Goal: Check status: Check status

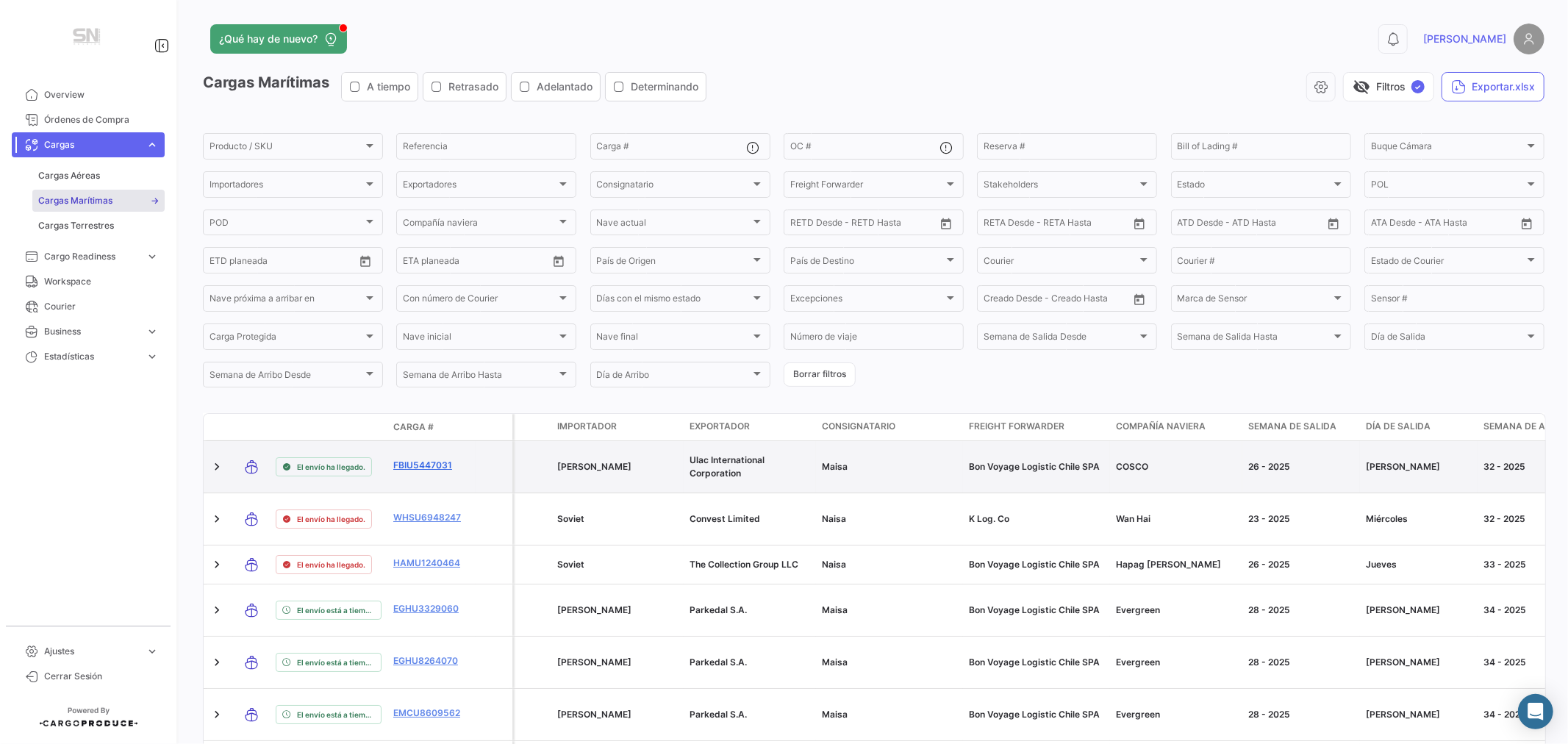
click at [421, 464] on link "FBIU5447031" at bounding box center [431, 465] width 77 height 13
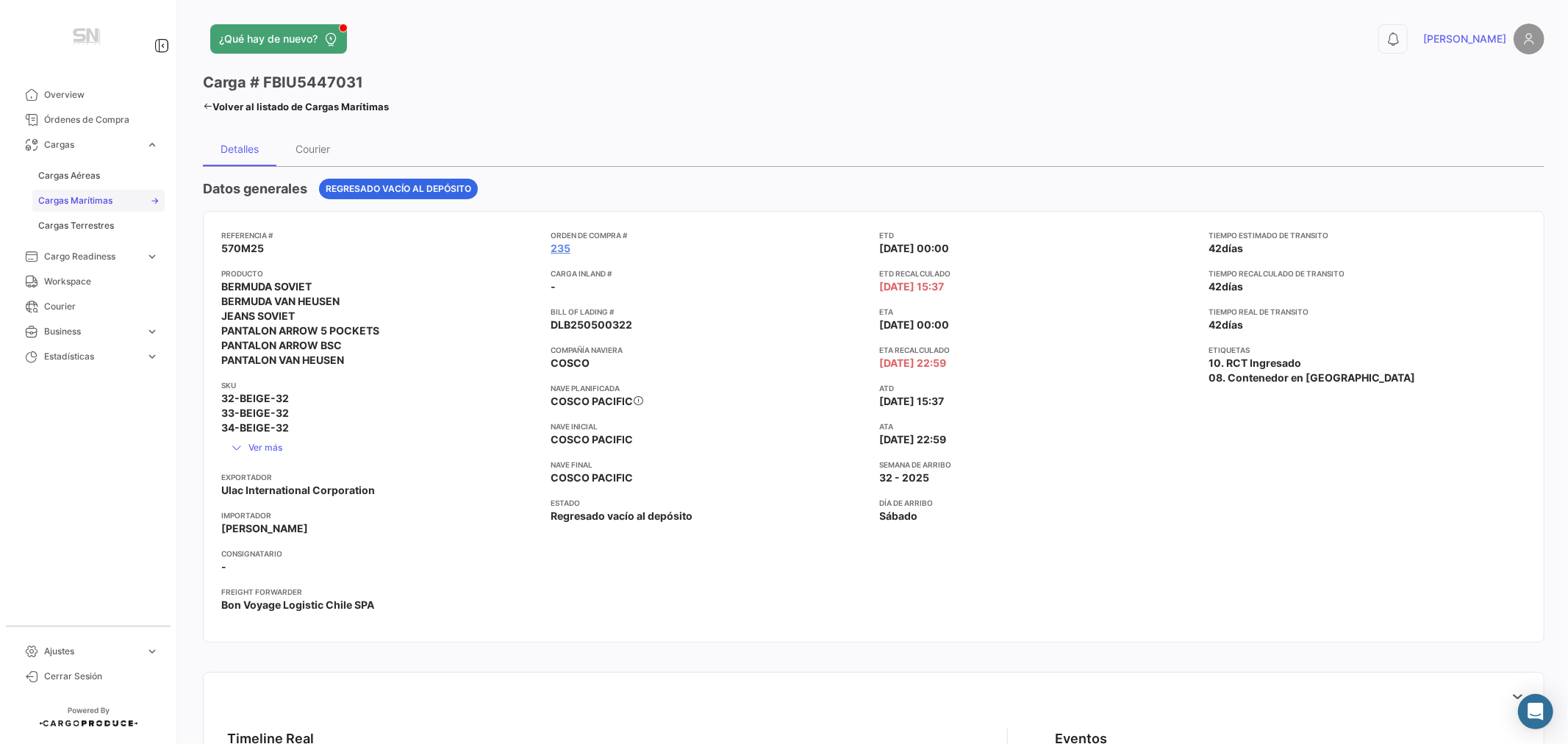
click at [81, 196] on span "Cargas Marítimas" at bounding box center [75, 200] width 74 height 13
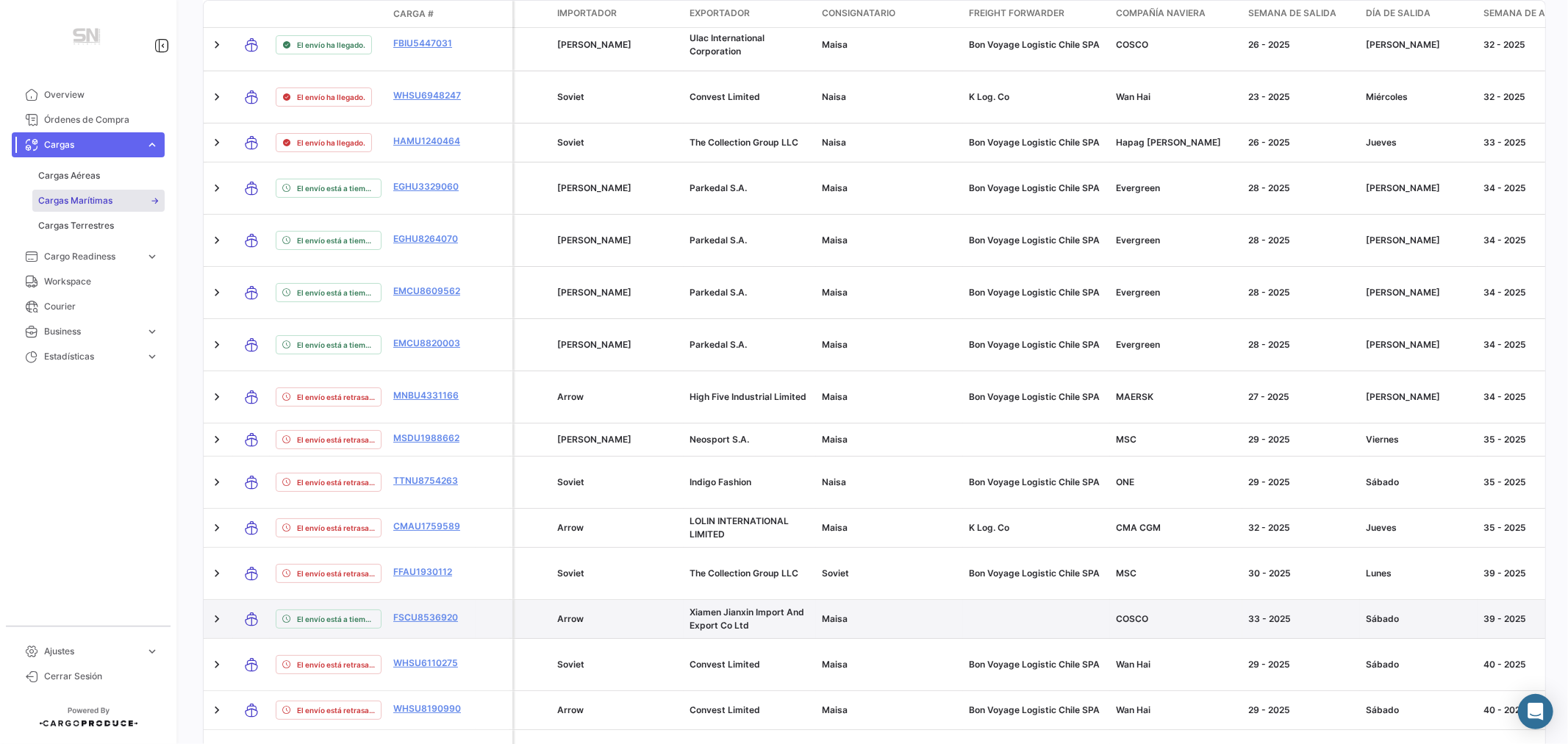
scroll to position [421, 0]
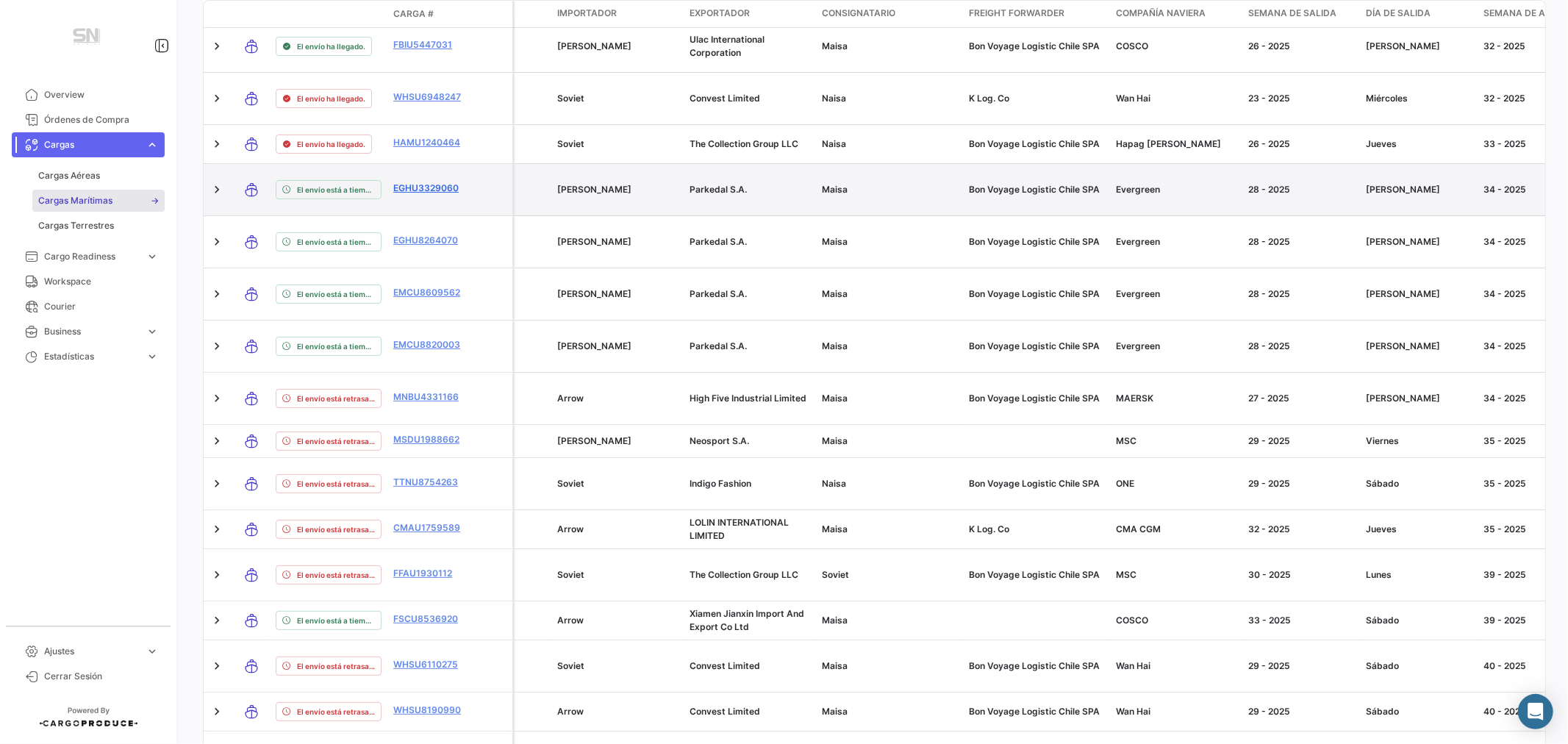
click at [432, 188] on link "EGHU3329060" at bounding box center [431, 188] width 77 height 13
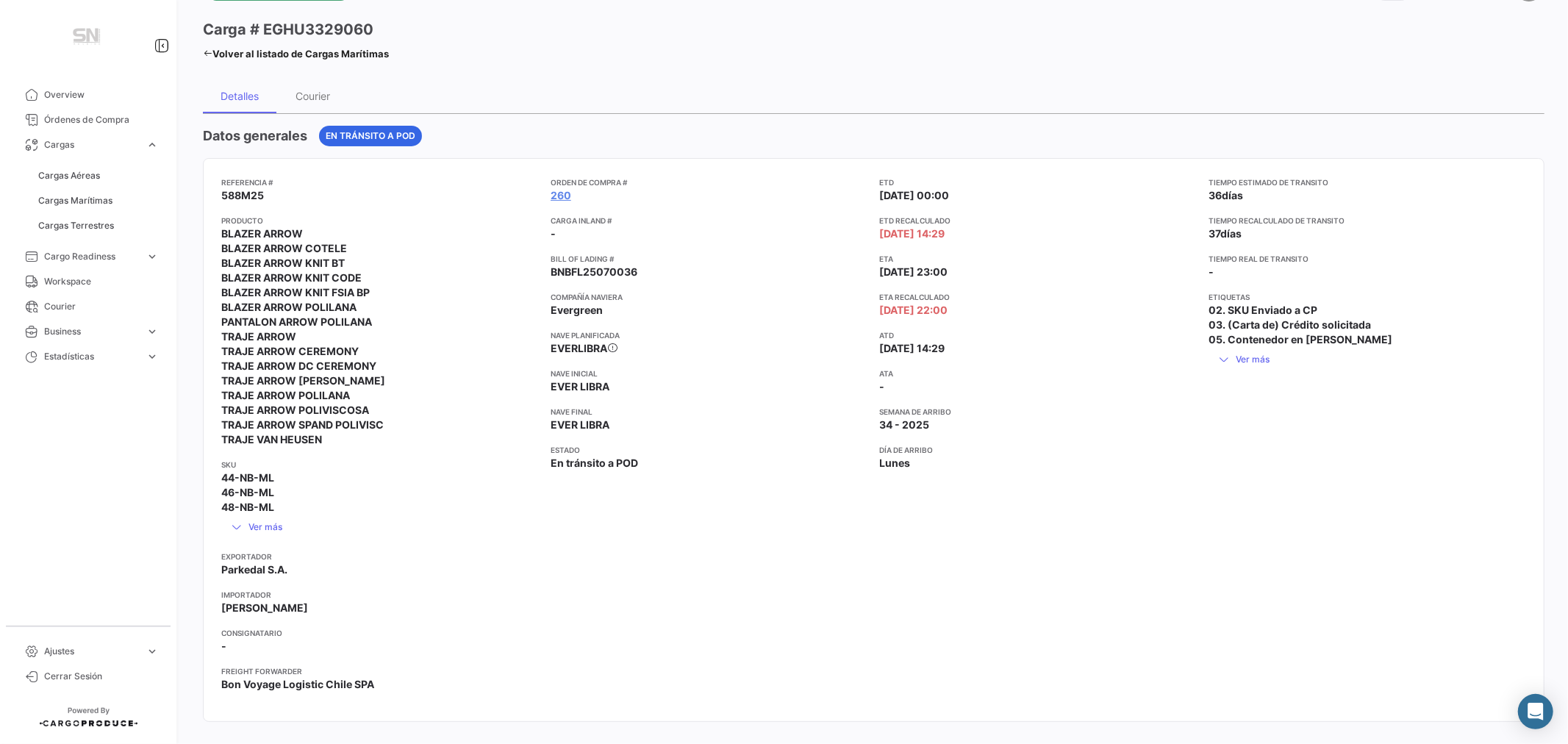
scroll to position [81, 0]
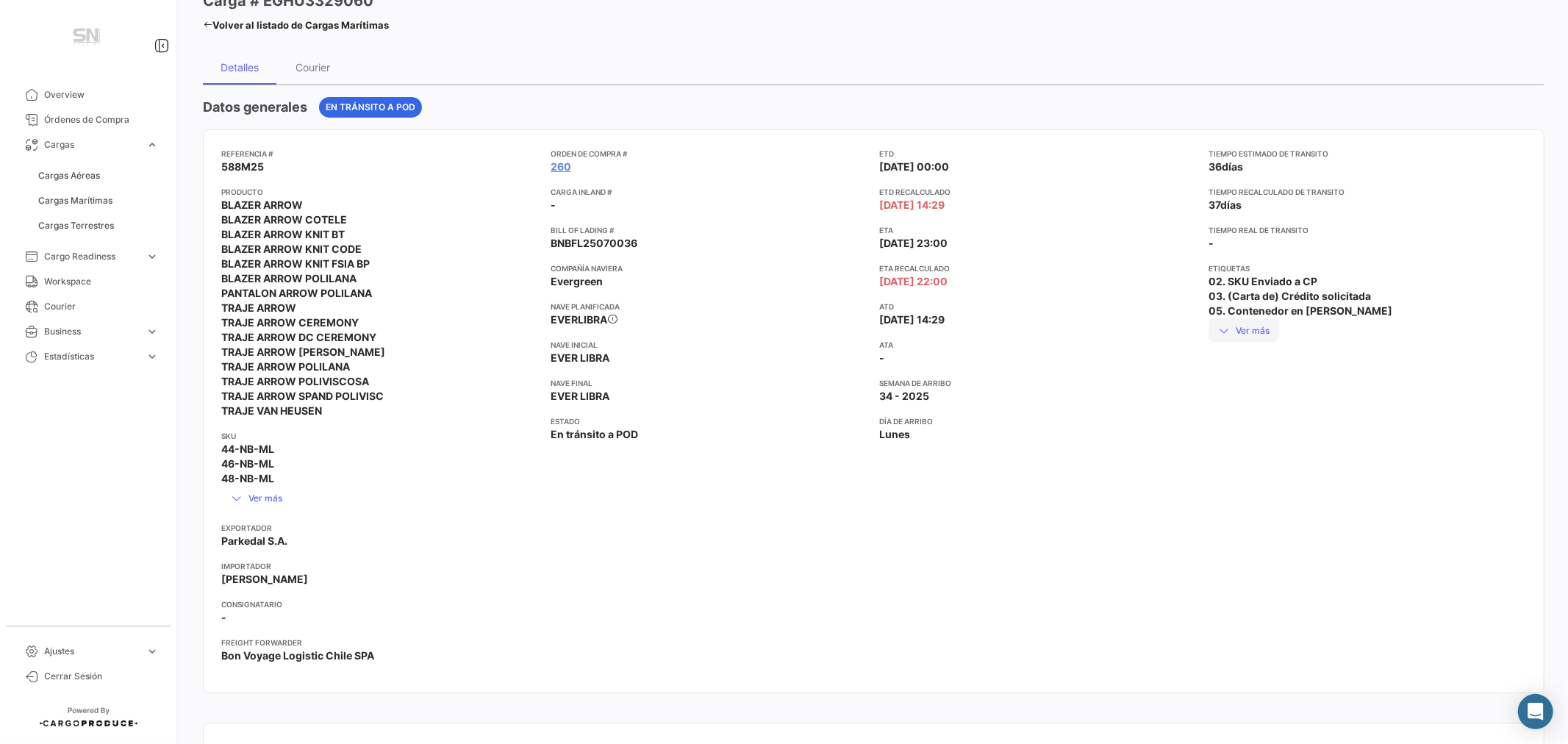
click at [1245, 331] on button "Ver más" at bounding box center [1244, 330] width 71 height 24
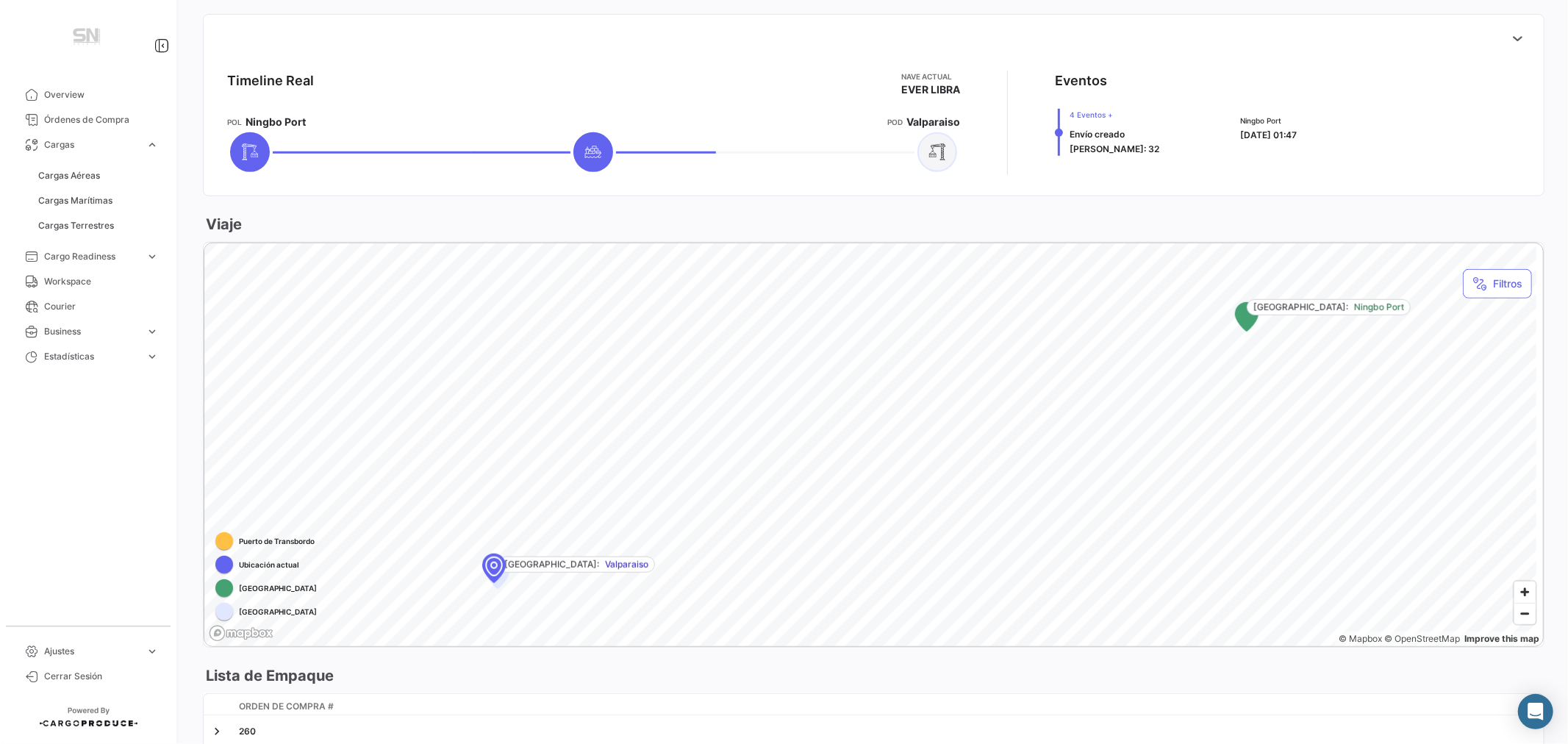
scroll to position [847, 0]
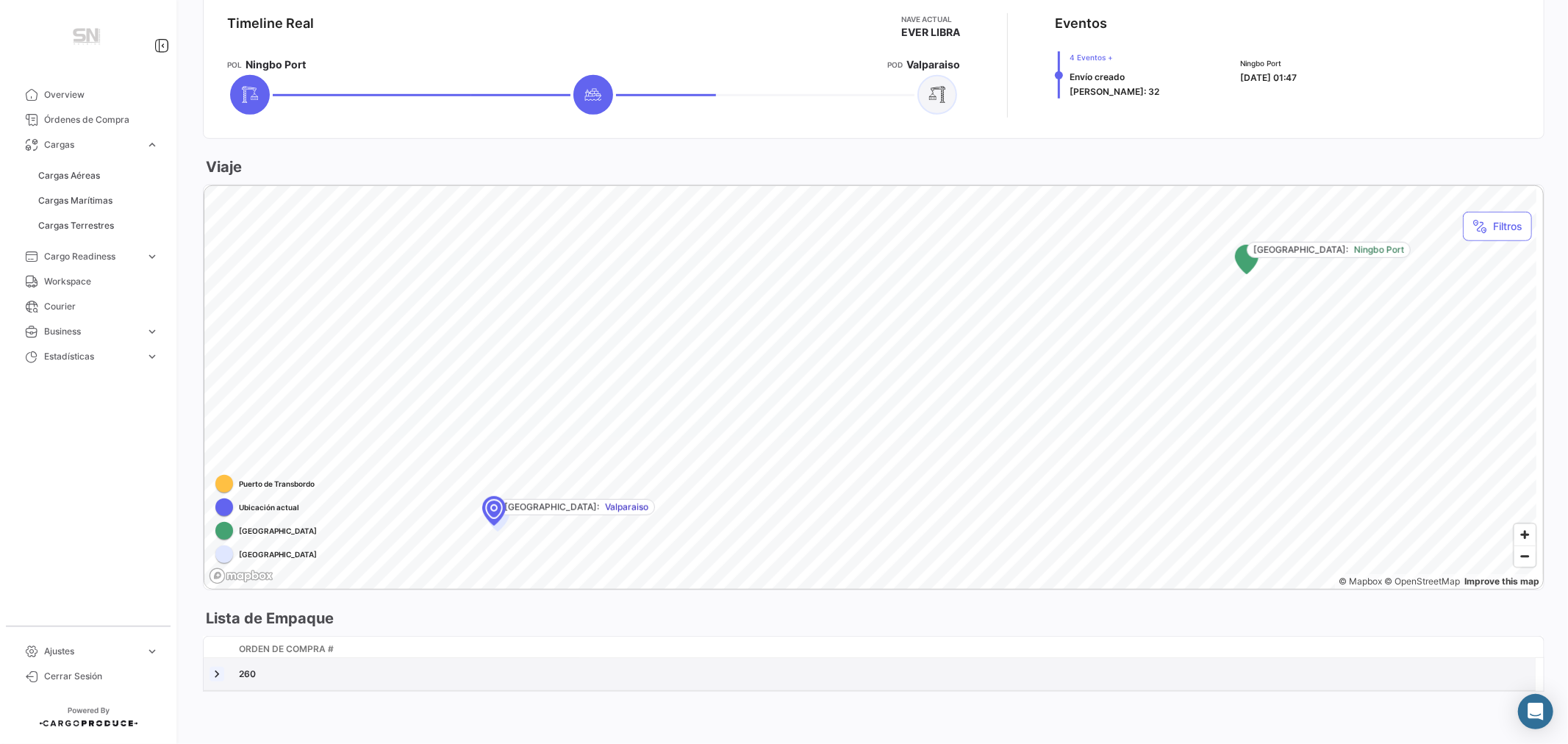
click at [216, 670] on link at bounding box center [216, 673] width 14 height 14
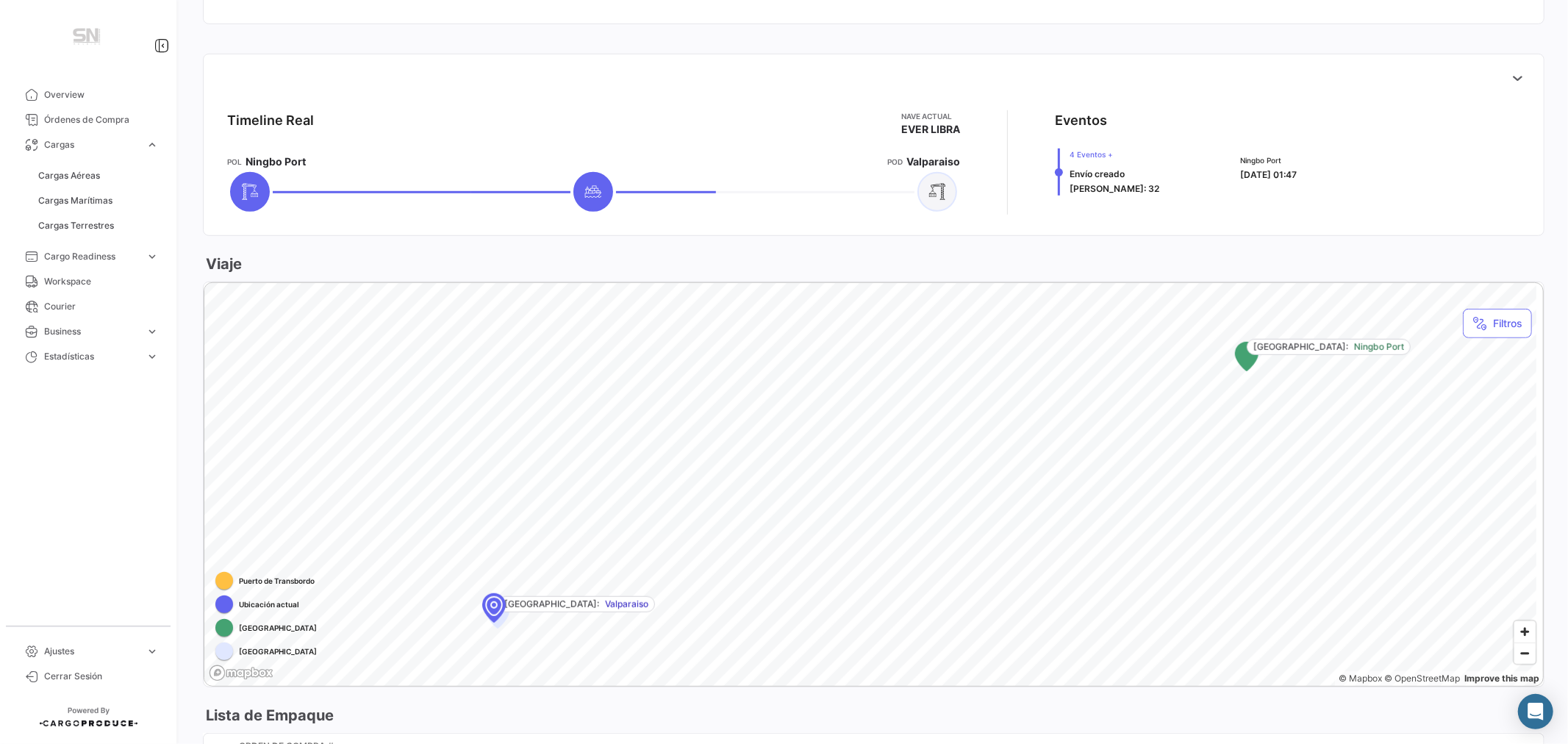
scroll to position [750, 0]
click at [1094, 154] on span "4 Eventos +" at bounding box center [1115, 155] width 90 height 11
click at [1081, 156] on span "4 Eventos +" at bounding box center [1115, 155] width 90 height 11
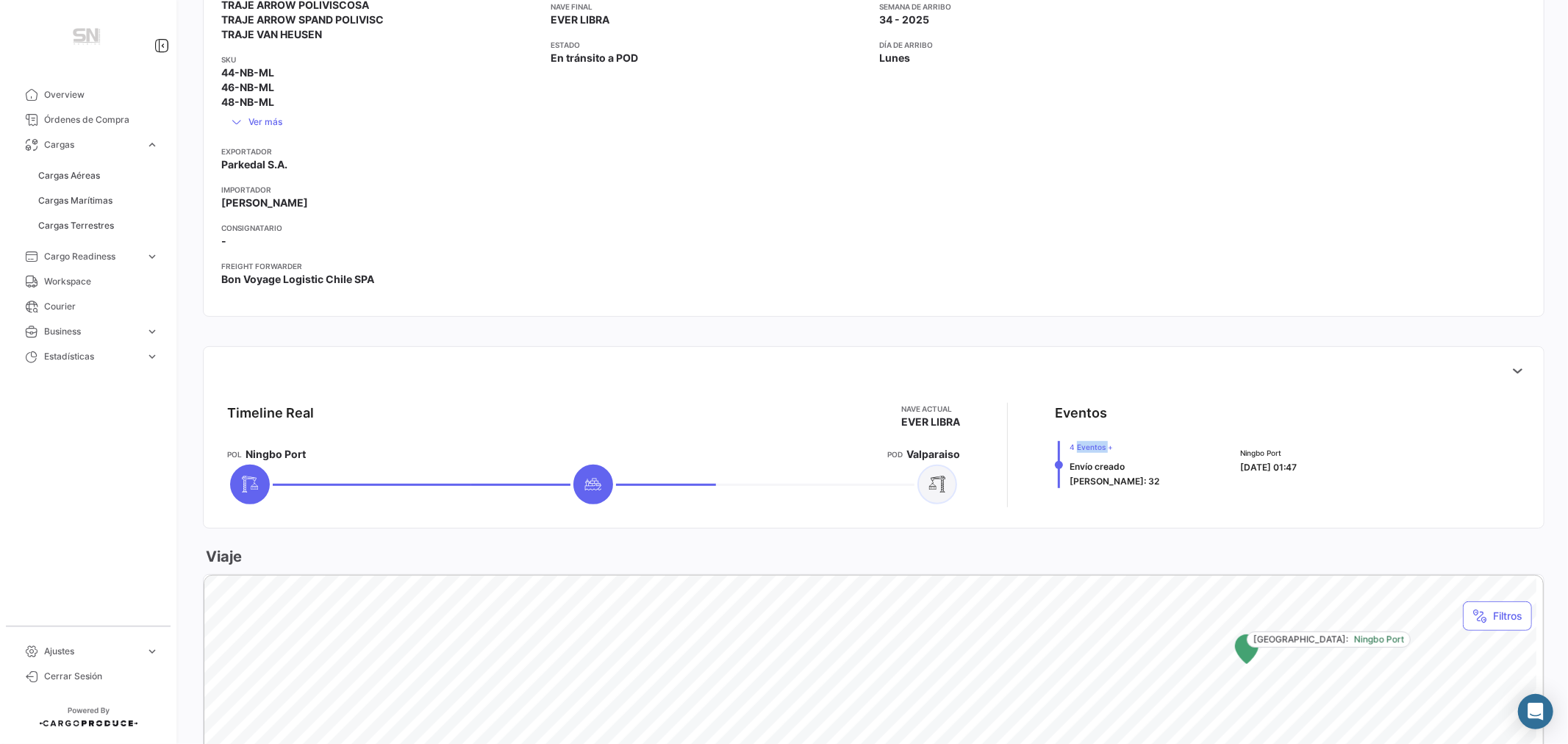
scroll to position [423, 0]
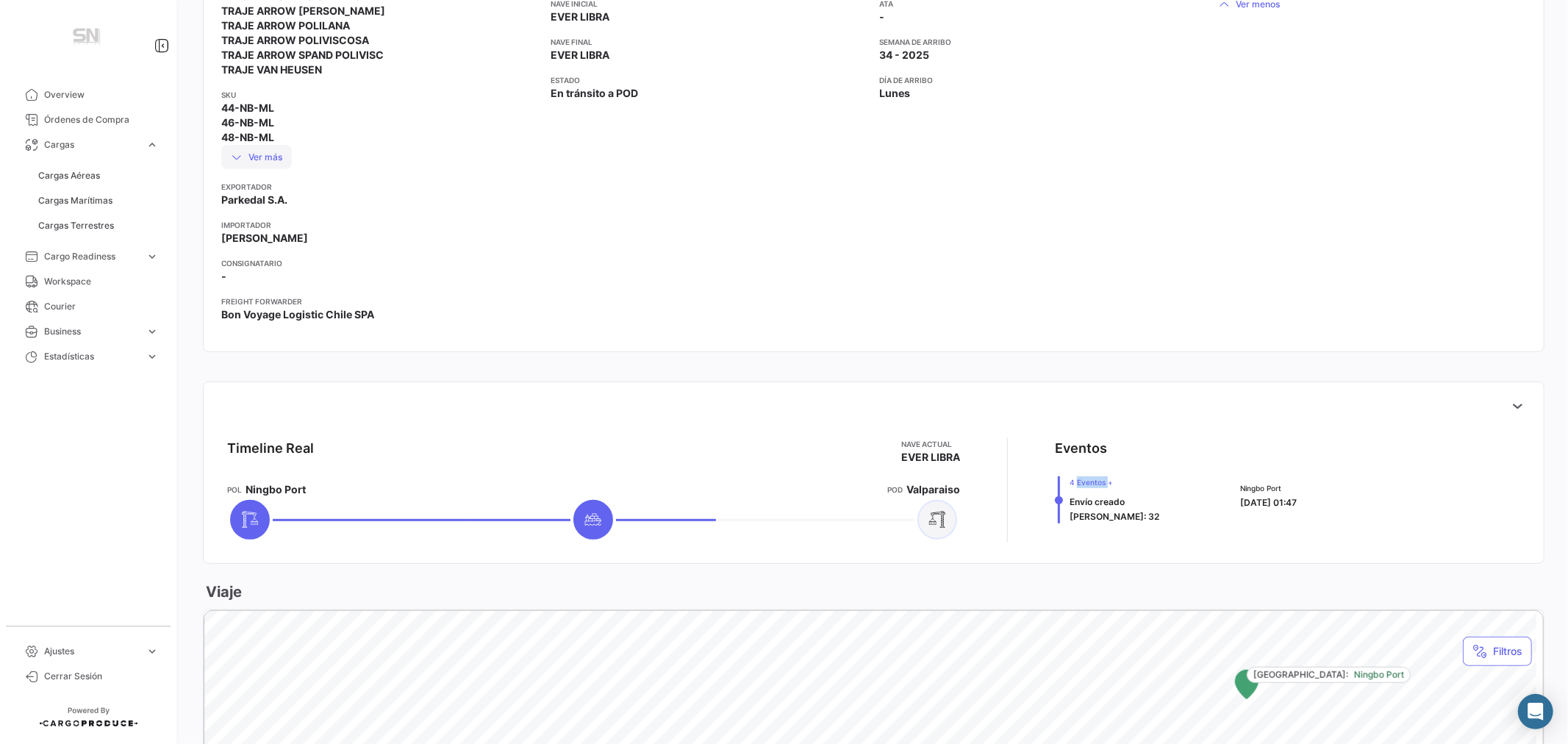
click at [267, 158] on button "Ver más" at bounding box center [256, 157] width 71 height 24
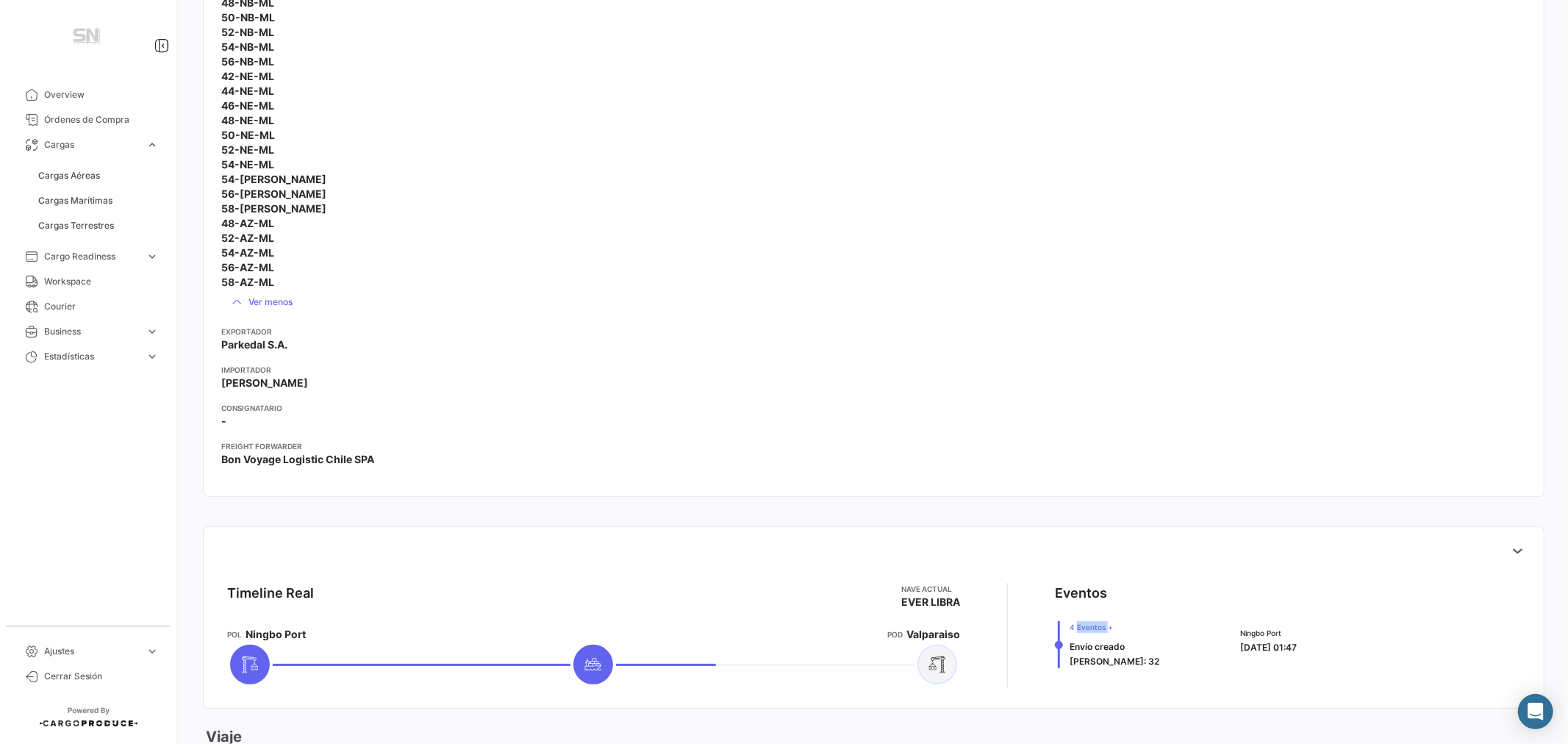
scroll to position [3854, 0]
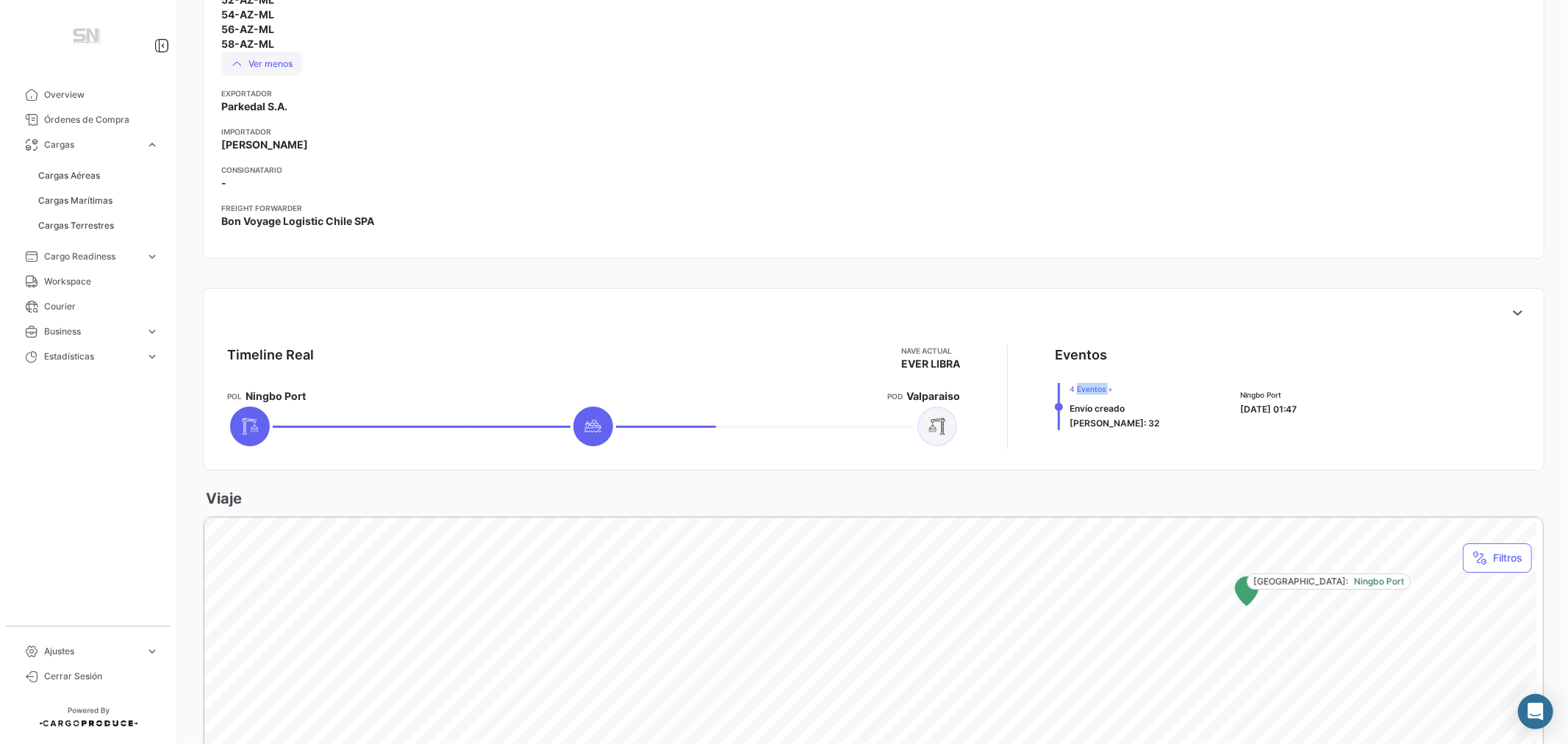
click at [273, 65] on button "Ver menos" at bounding box center [261, 64] width 81 height 24
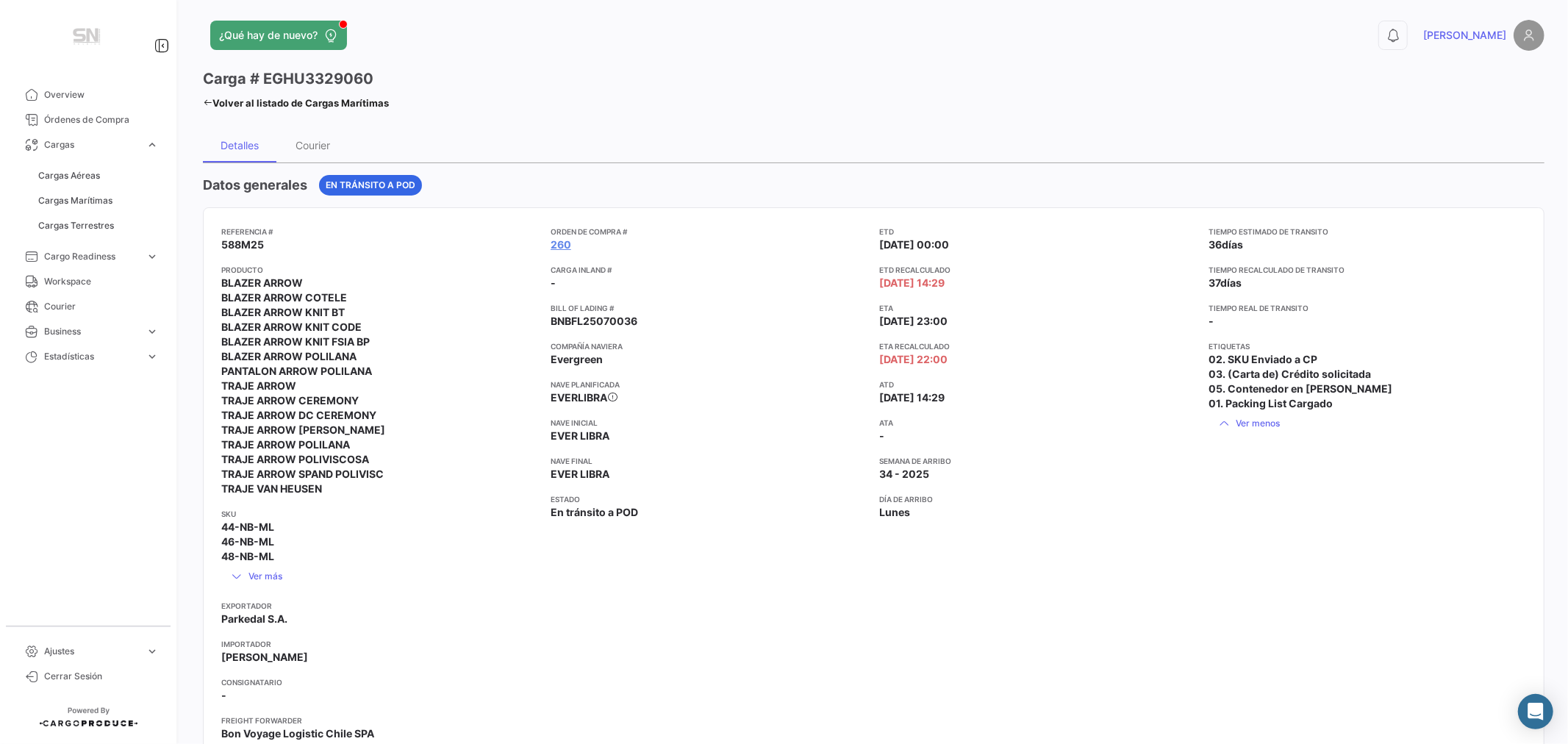
scroll to position [0, 0]
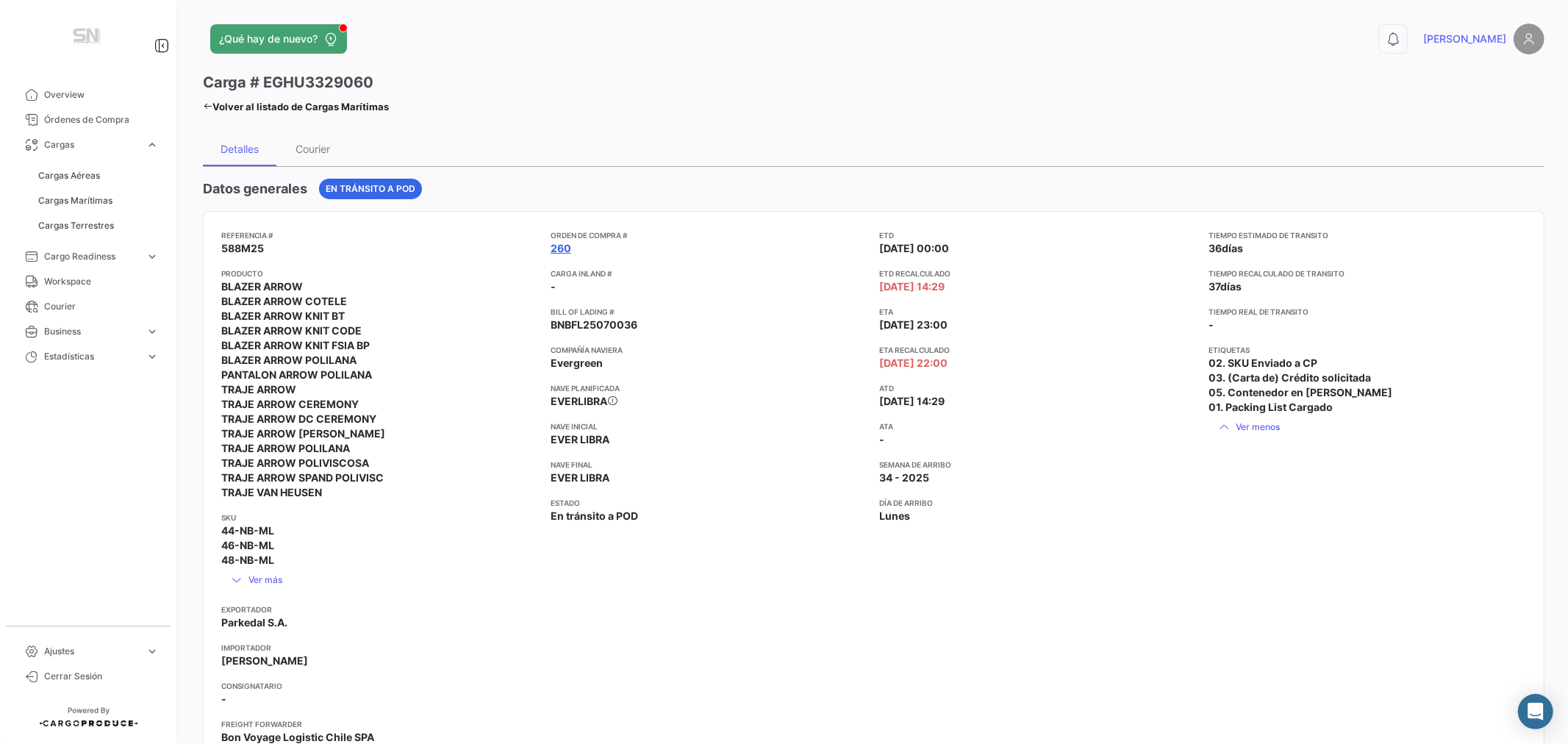
click at [555, 251] on link "260" at bounding box center [560, 248] width 21 height 14
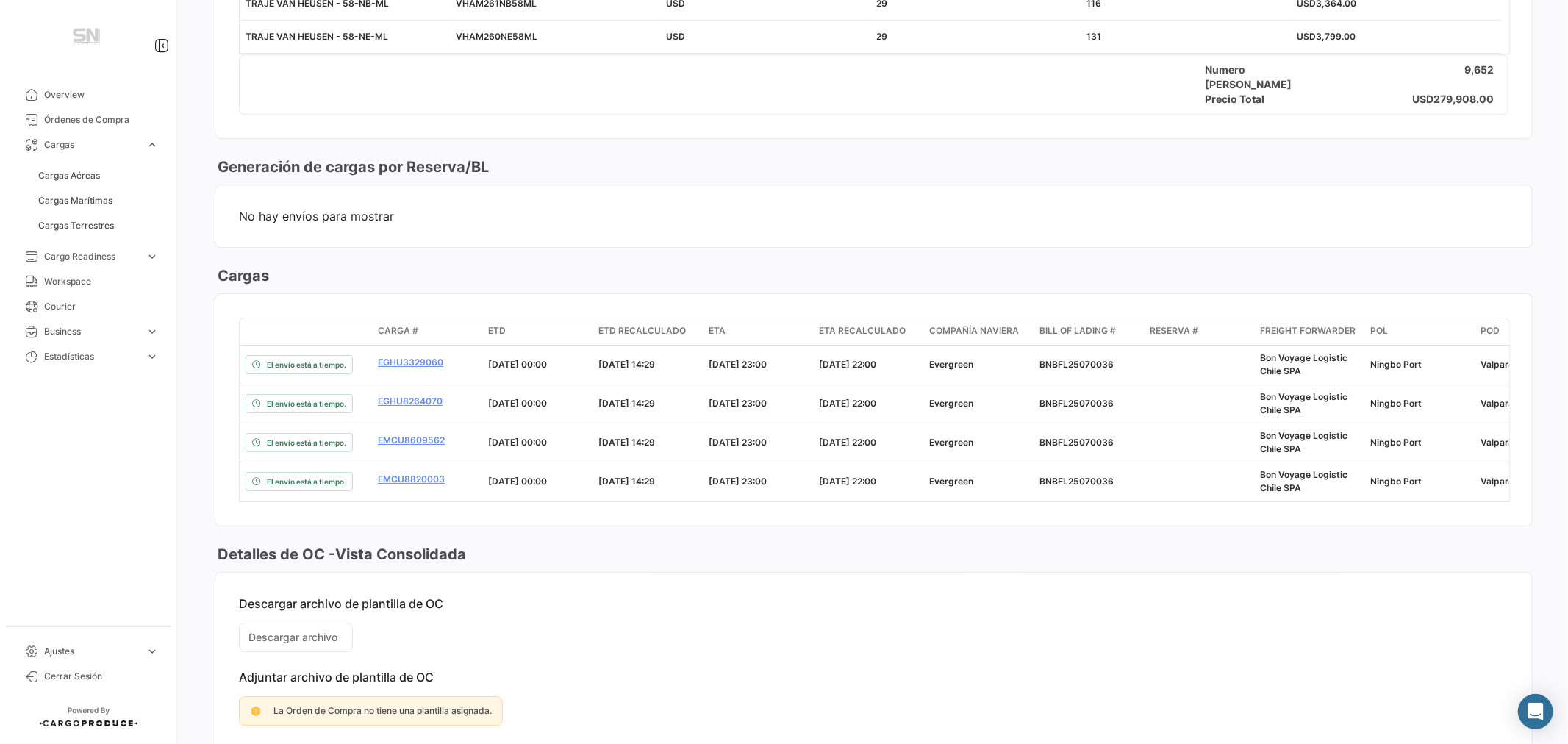
scroll to position [3350, 0]
